Goal: Information Seeking & Learning: Check status

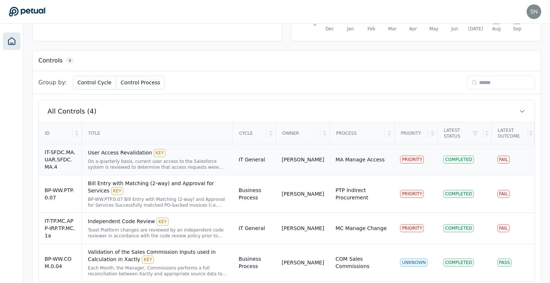
scroll to position [191, 0]
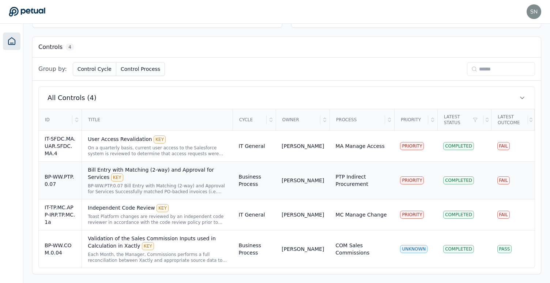
click at [179, 185] on div "BP-WW.PTP.0.07 Bill Entry with Matching (2-way) and Approval for Services Succe…" at bounding box center [157, 189] width 139 height 12
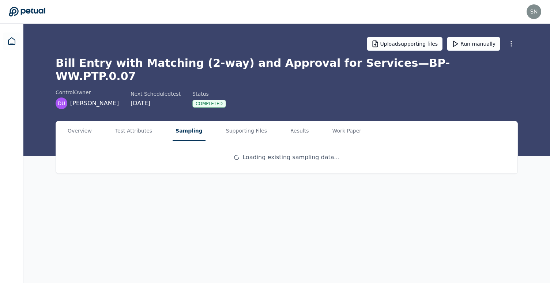
click at [184, 121] on button "Sampling" at bounding box center [189, 131] width 33 height 20
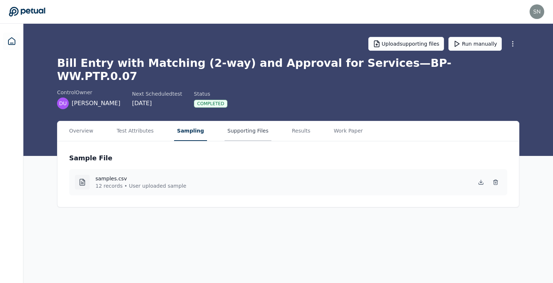
click at [234, 121] on button "Supporting Files" at bounding box center [247, 131] width 47 height 20
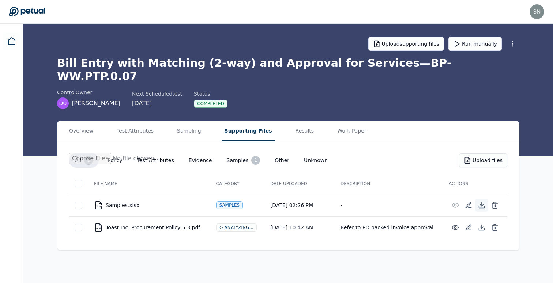
click at [479, 202] on icon at bounding box center [481, 205] width 7 height 7
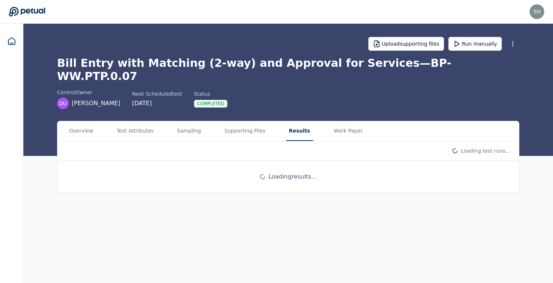
click at [286, 121] on button "Results" at bounding box center [299, 131] width 27 height 20
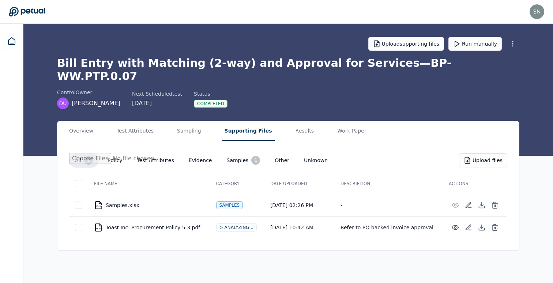
click at [244, 121] on button "Supporting Files" at bounding box center [248, 131] width 53 height 20
click at [186, 121] on button "Sampling" at bounding box center [189, 131] width 30 height 20
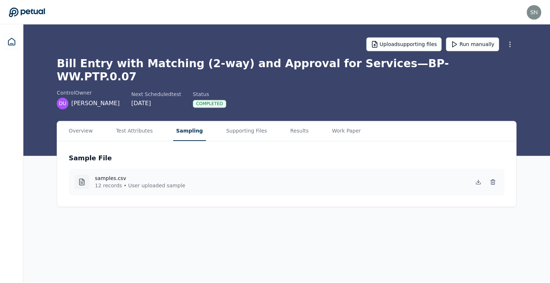
scroll to position [191, 0]
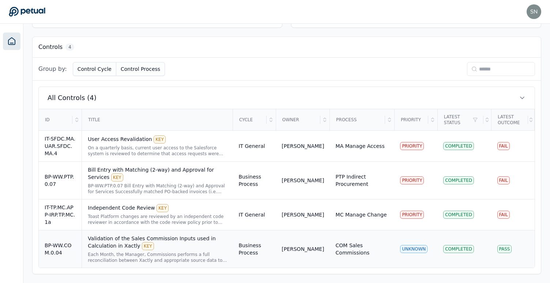
click at [109, 245] on div "Validation of the Sales Commission Inputs used in Calculation in Xactly KEY" at bounding box center [157, 242] width 139 height 15
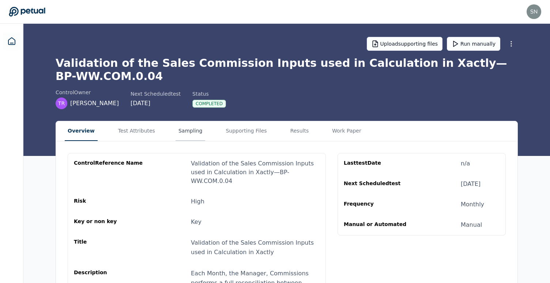
click at [175, 137] on button "Sampling" at bounding box center [190, 131] width 30 height 20
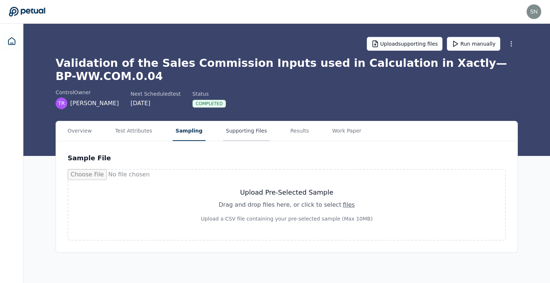
click at [249, 135] on button "Supporting Files" at bounding box center [246, 131] width 47 height 20
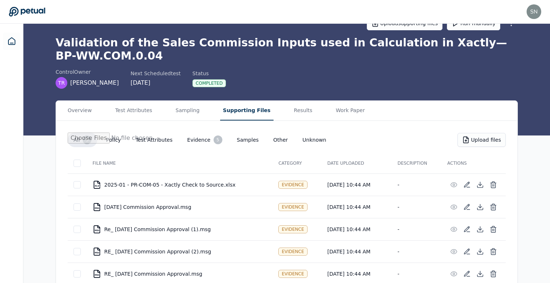
scroll to position [34, 0]
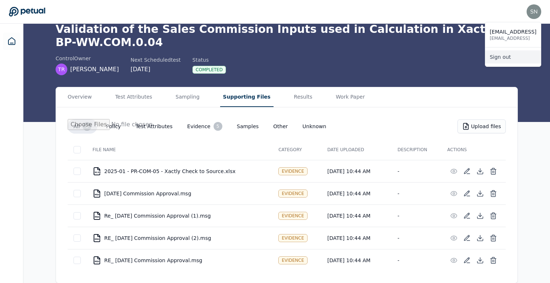
click at [519, 56] on link "Sign out" at bounding box center [513, 56] width 56 height 13
